Goal: Information Seeking & Learning: Learn about a topic

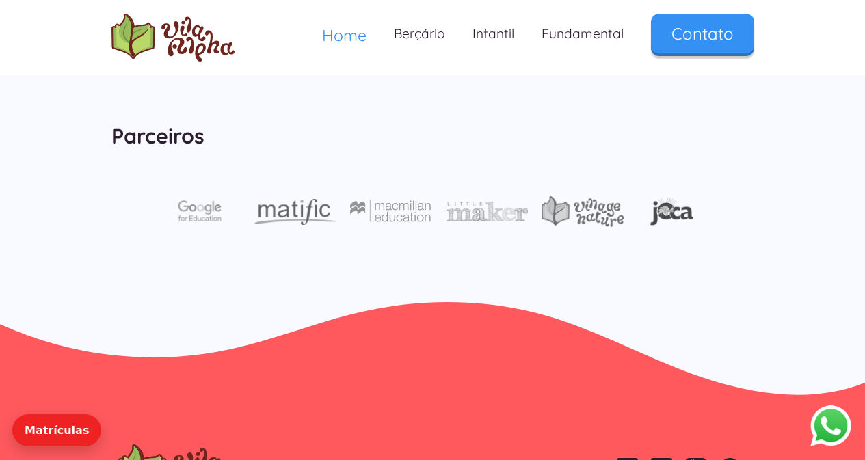
scroll to position [4717, 0]
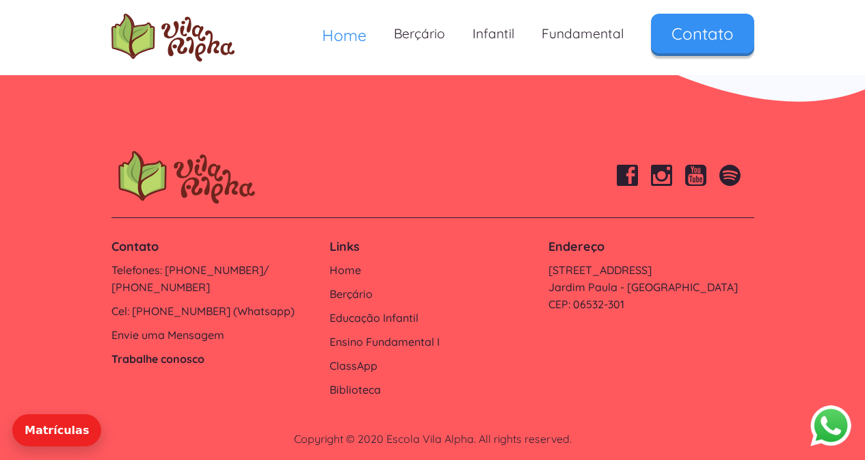
click at [156, 351] on link "Trabalhe conosco" at bounding box center [213, 359] width 205 height 17
click at [171, 327] on link "Envie uma Mensagem" at bounding box center [213, 335] width 205 height 17
click at [27, 255] on footer "Contato Telefones: 4154-4715/ 4154-4717 Cel: 9 6170-3778 (Whatsapp) Envie uma M…" at bounding box center [432, 292] width 865 height 364
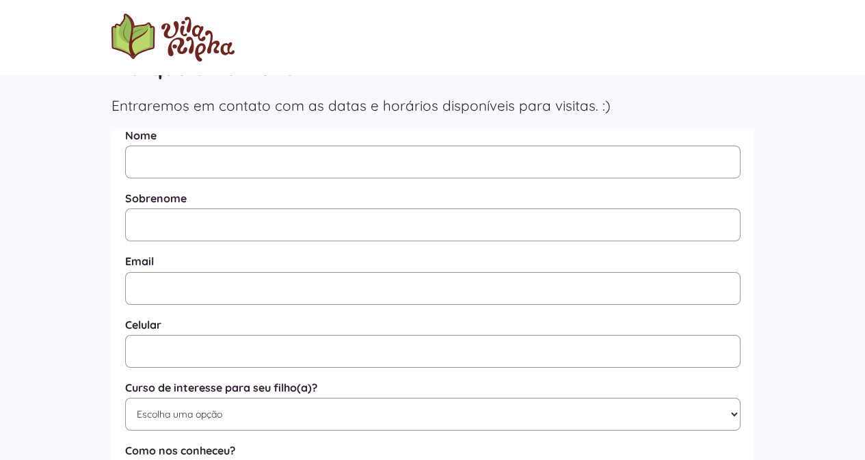
scroll to position [95, 0]
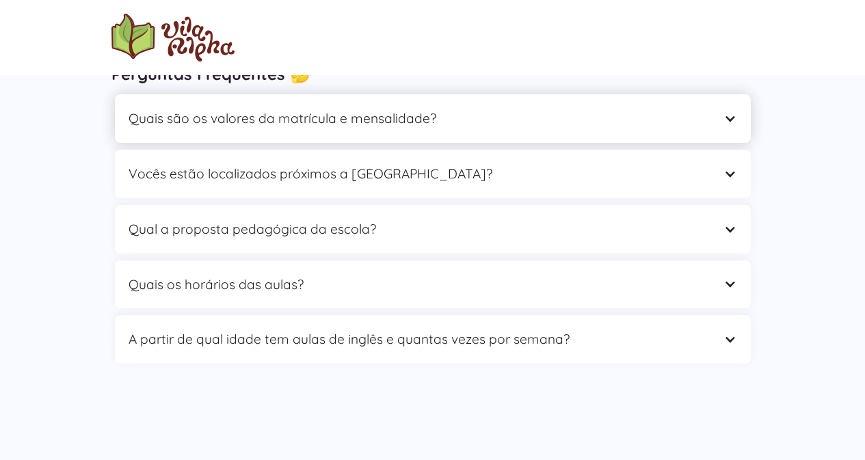
click at [722, 123] on div "Quais são os valores da matrícula e mensalidade?" at bounding box center [433, 118] width 636 height 49
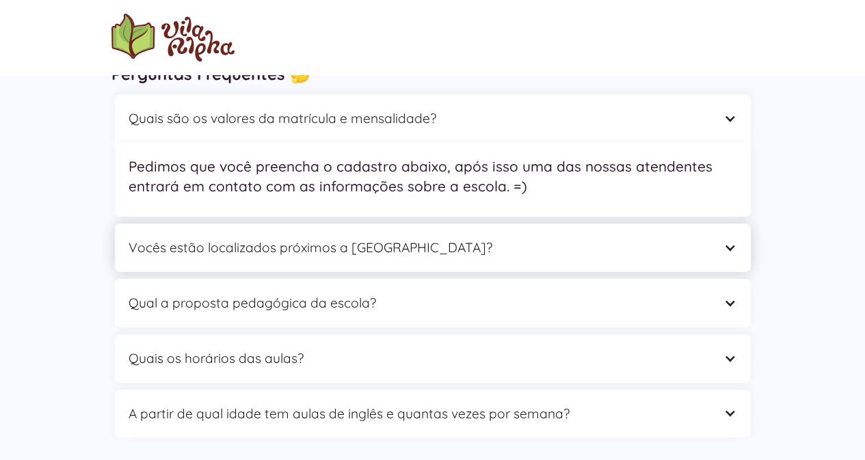
click at [742, 243] on div "Vocês estão localizados próximos a [GEOGRAPHIC_DATA]?" at bounding box center [433, 248] width 636 height 49
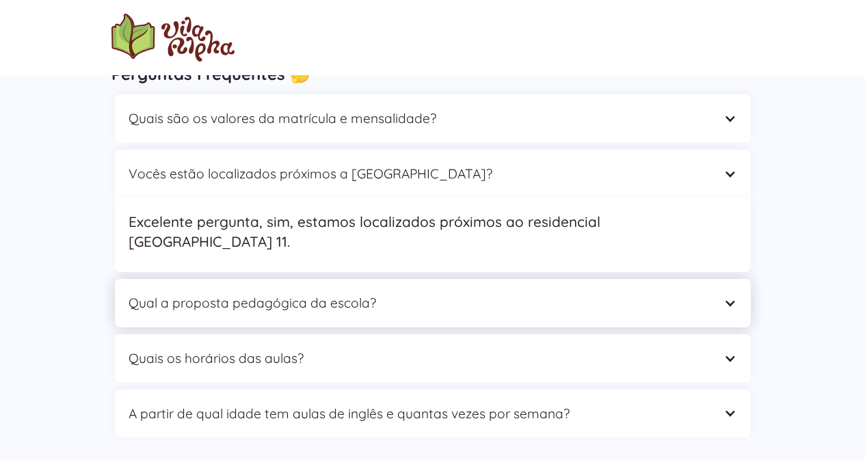
click at [733, 295] on div "Qual a proposta pedagógica da escola?" at bounding box center [433, 303] width 636 height 49
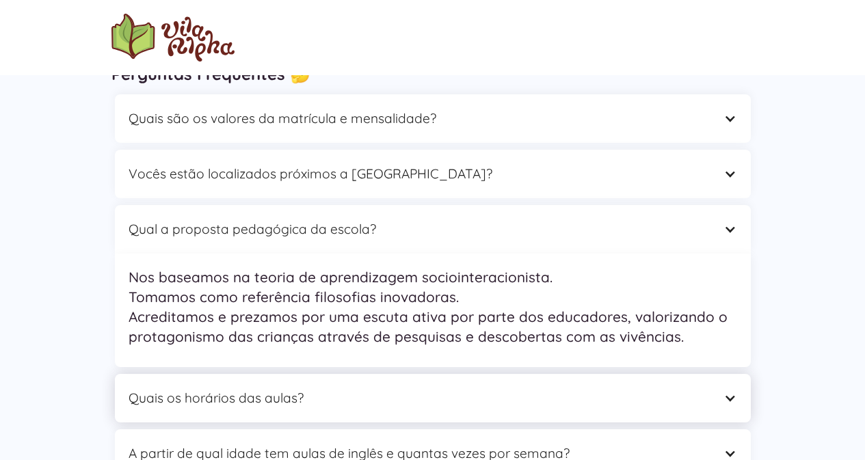
click at [733, 393] on div at bounding box center [730, 398] width 13 height 13
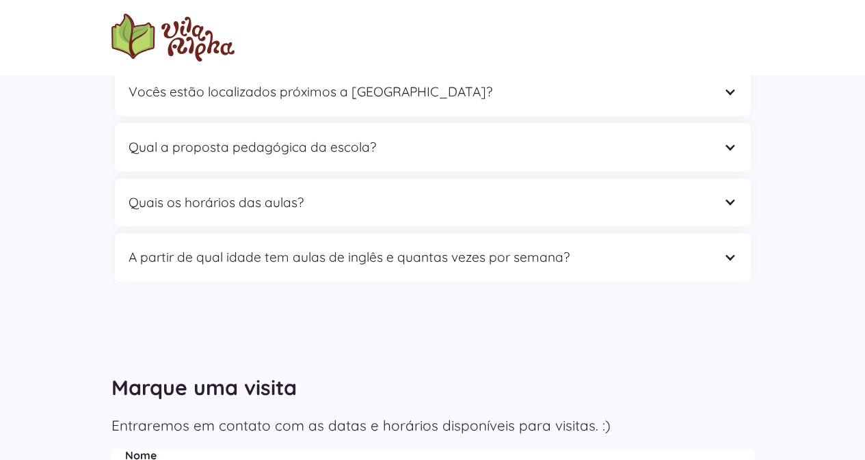
scroll to position [205, 0]
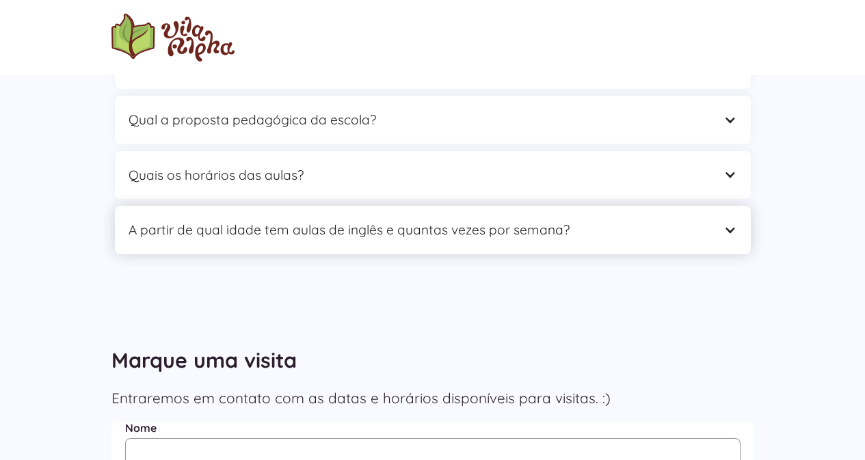
click at [739, 220] on div "A partir de qual idade tem aulas de inglês e quantas vezes por semana?" at bounding box center [433, 230] width 636 height 49
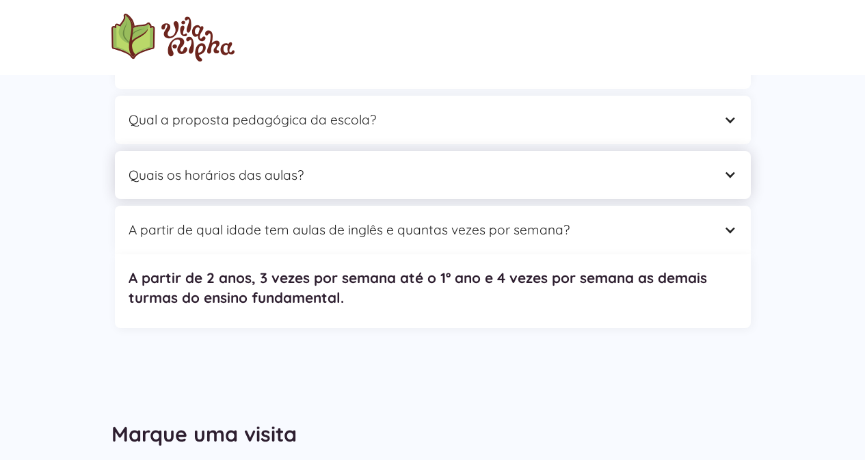
click at [737, 176] on div "Quais os horários das aulas?" at bounding box center [433, 175] width 636 height 49
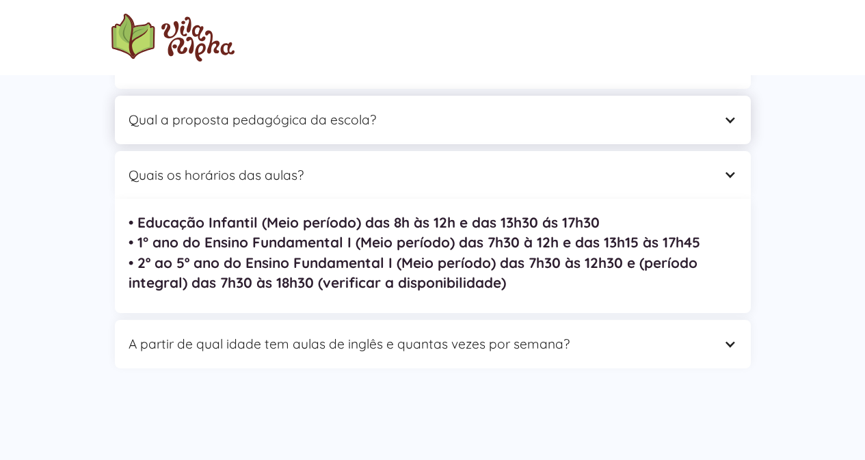
click at [736, 131] on div "Qual a proposta pedagógica da escola?" at bounding box center [433, 120] width 636 height 49
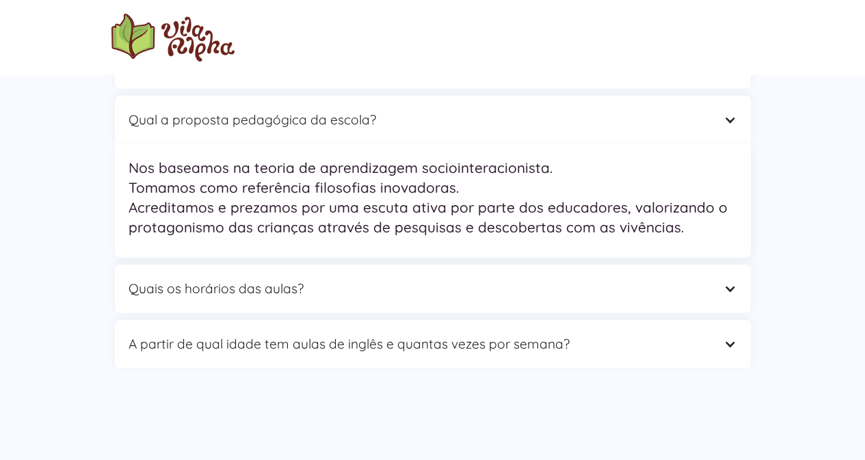
click at [804, 298] on div "Contato Perguntas Frequentes 🤔 Quais são os valores da matrícula e mensalidade?…" at bounding box center [432, 142] width 865 height 542
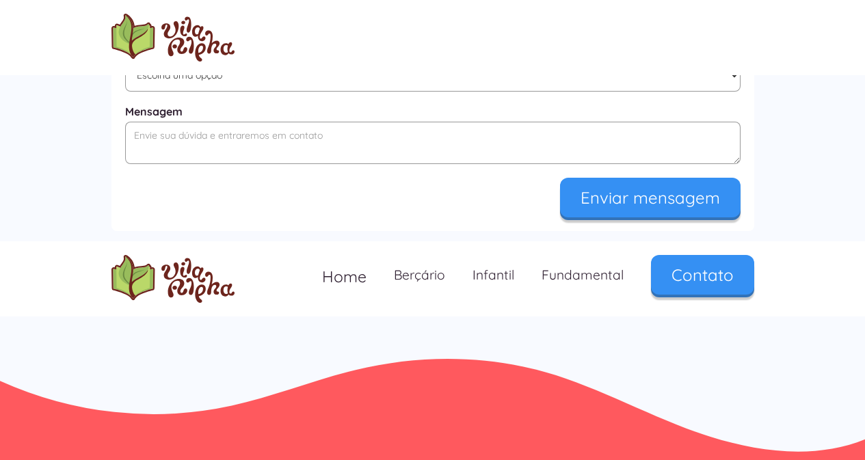
scroll to position [0, 0]
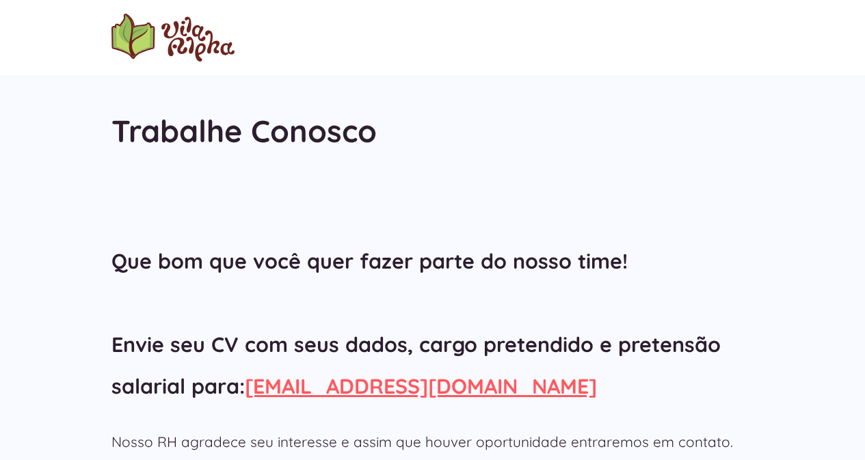
click at [36, 291] on div "Perguntas Frequentes 🤔 Quais são os valores da matrícula e mensalidade? Pedimos…" at bounding box center [432, 390] width 865 height 380
